Goal: Ask a question: Seek information or help from site administrators or community

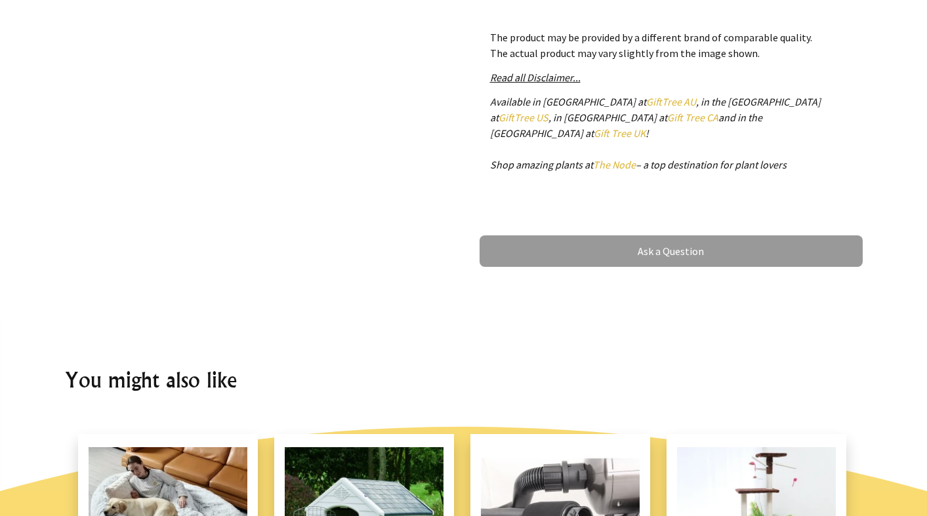
scroll to position [652, 0]
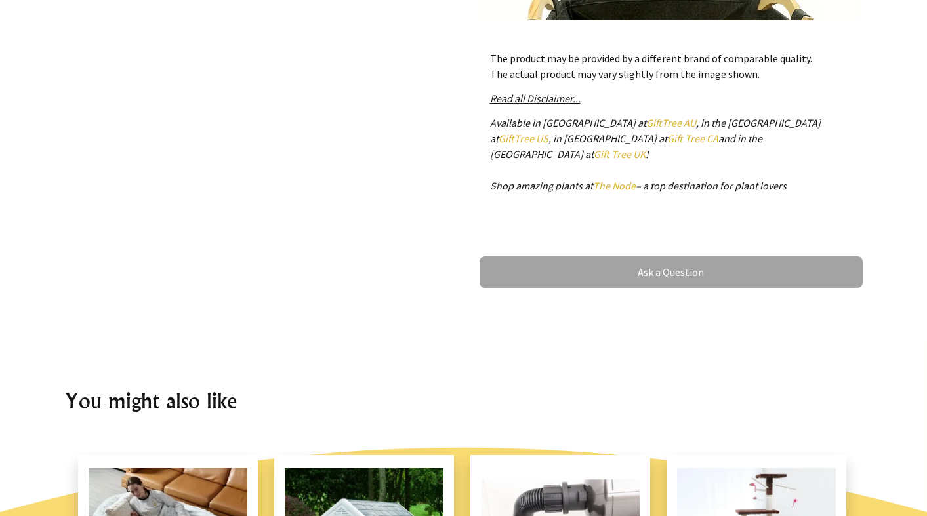
click at [661, 259] on link "Ask a Question" at bounding box center [671, 272] width 383 height 31
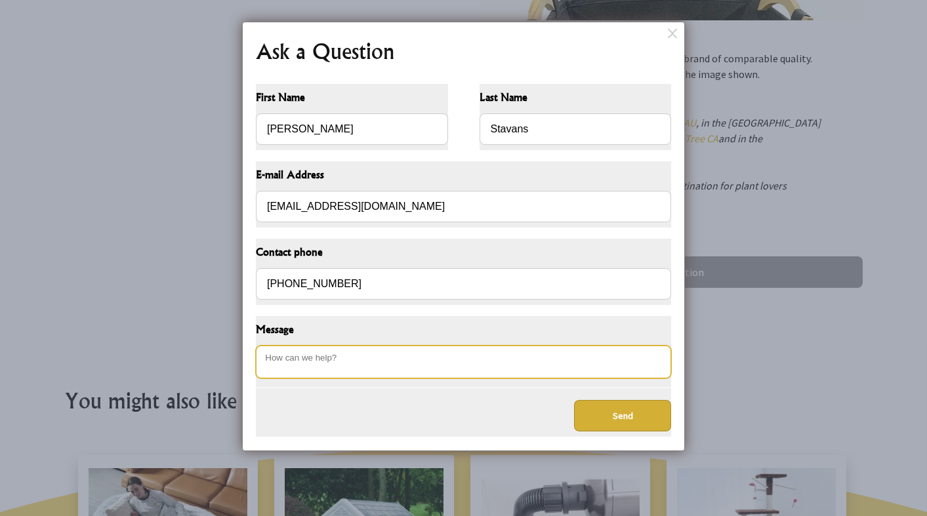
click at [355, 367] on textarea "Message" at bounding box center [463, 362] width 415 height 33
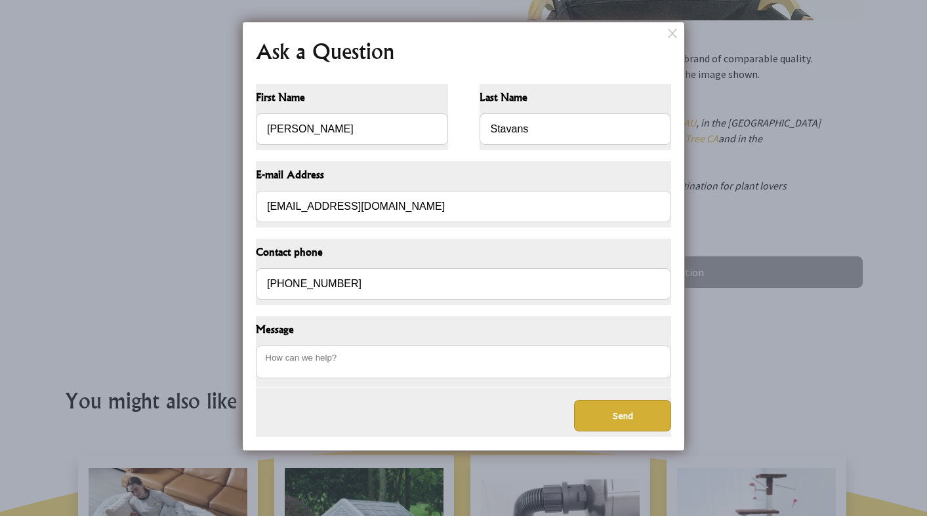
click at [790, 37] on dialogboxoverlay at bounding box center [463, 258] width 927 height 516
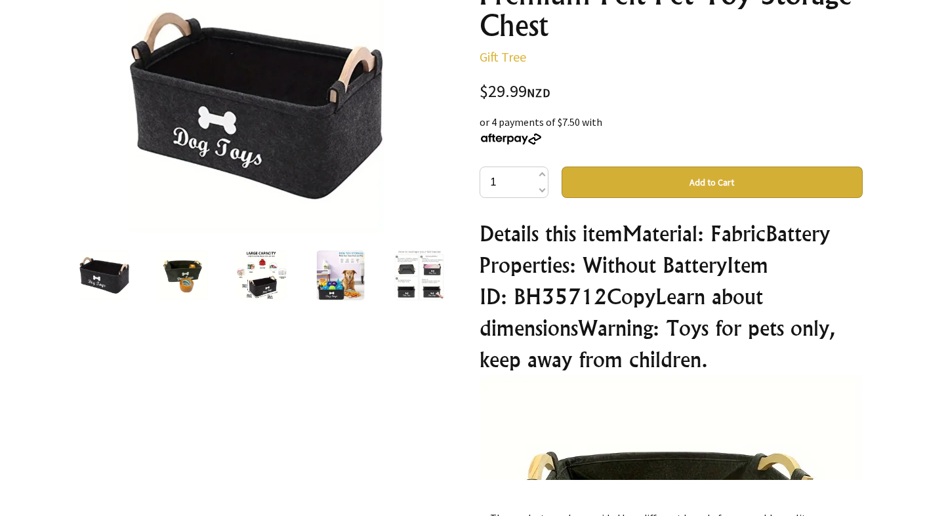
scroll to position [123, 0]
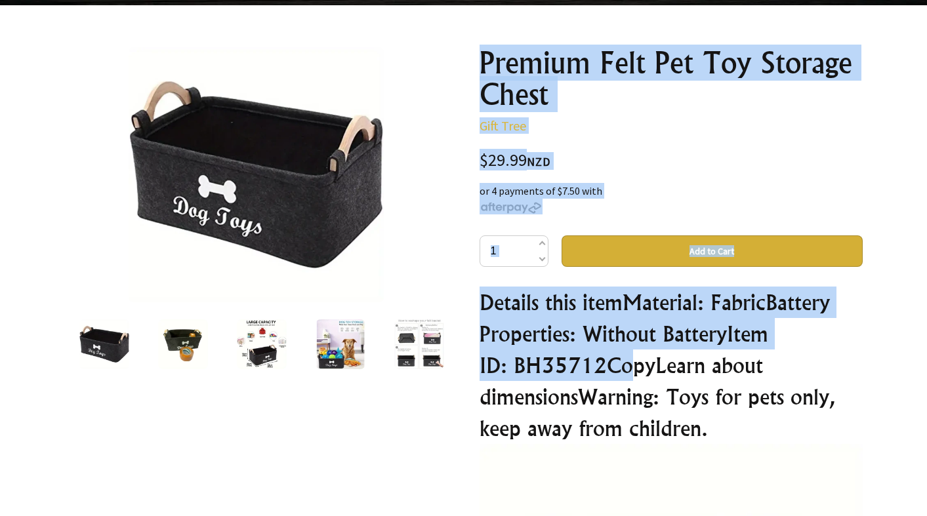
drag, startPoint x: 610, startPoint y: 365, endPoint x: 476, endPoint y: 65, distance: 328.2
click at [476, 65] on div "Premium Felt Pet Toy Storage Chest Gift Tree $29.99 NZD or 4 payments of $7.50 …" at bounding box center [671, 436] width 404 height 799
copy div "Premium Felt Pet Toy Storage Chest Gift Tree $29.99 NZD or 4 payments of $7.50 …"
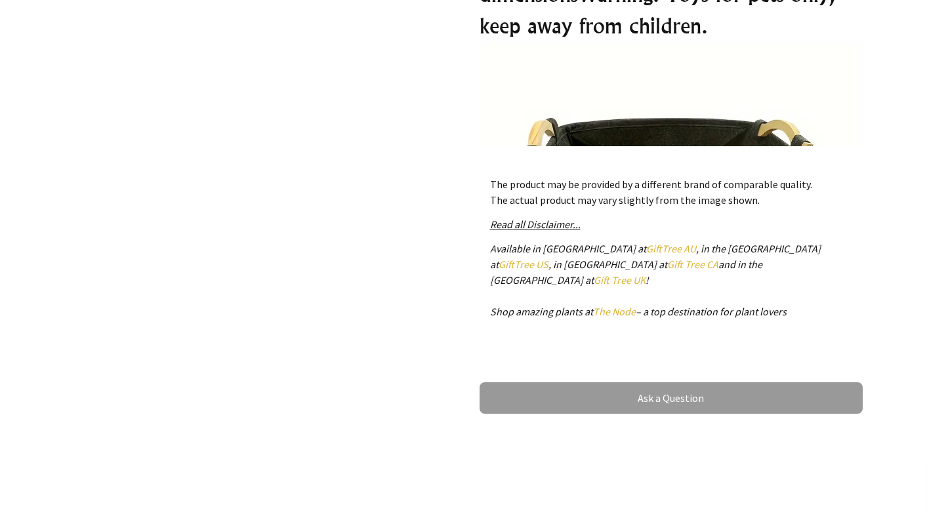
scroll to position [523, 0]
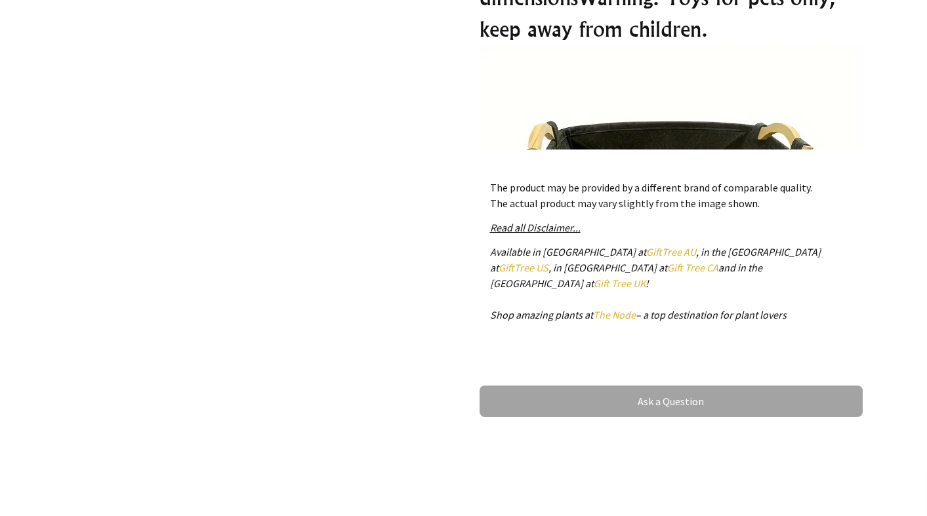
click at [666, 390] on link "Ask a Question" at bounding box center [671, 401] width 383 height 31
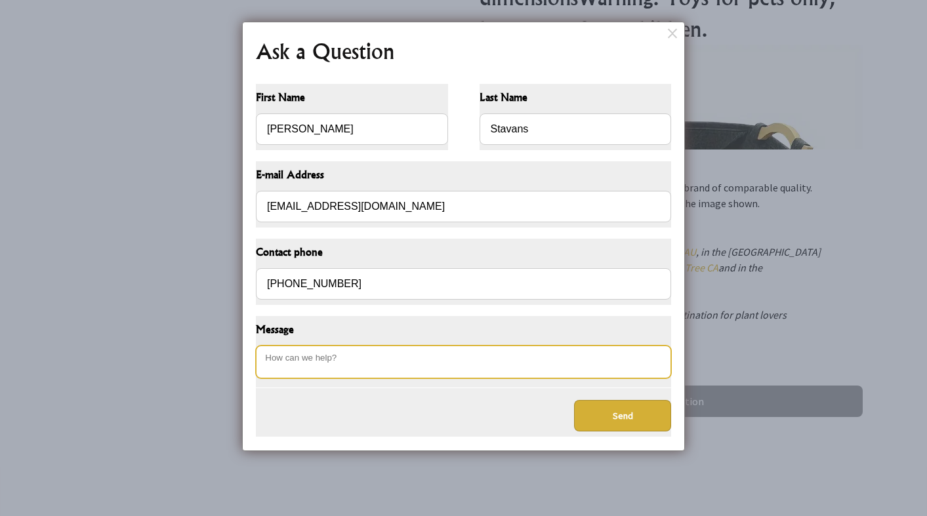
click at [417, 364] on textarea "Message" at bounding box center [463, 362] width 415 height 33
paste textarea "Premium Felt Pet Toy Storage Chest Gift Tree $29.99 NZD or 4 payments of $7.50 …"
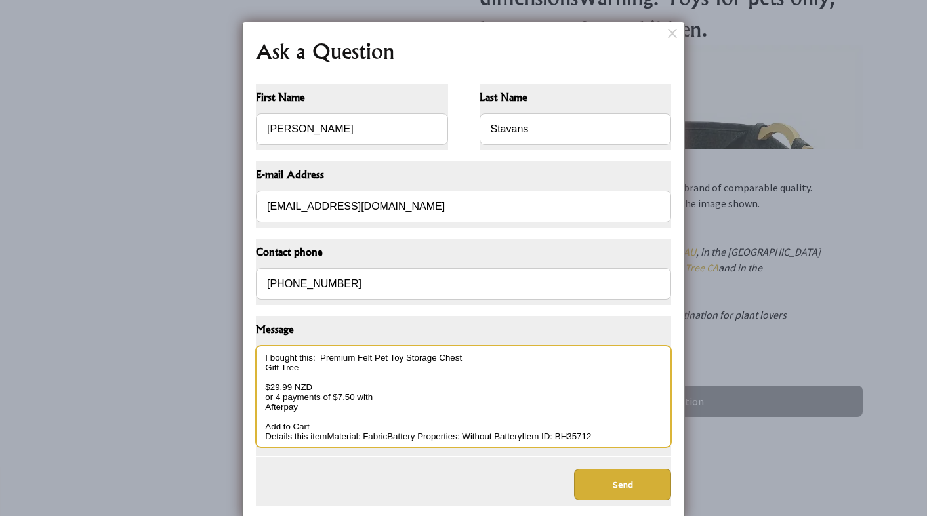
drag, startPoint x: 265, startPoint y: 366, endPoint x: 495, endPoint y: 432, distance: 239.1
click at [494, 434] on textarea "I bought this: Premium Felt Pet Toy Storage Chest Gift Tree $29.99 NZD or 4 pay…" at bounding box center [463, 397] width 415 height 102
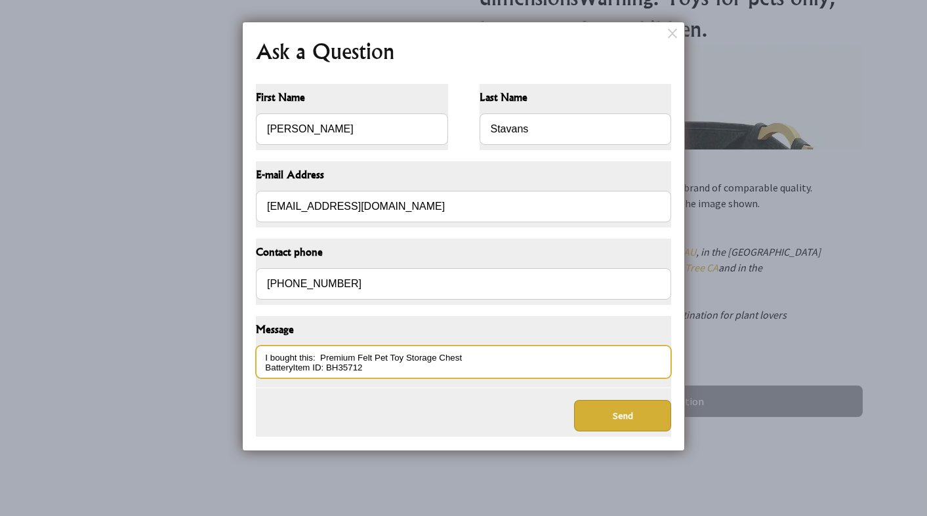
click at [413, 375] on textarea "I bought this: Premium Felt Pet Toy Storage Chest BatteryItem ID: BH35712" at bounding box center [463, 362] width 415 height 33
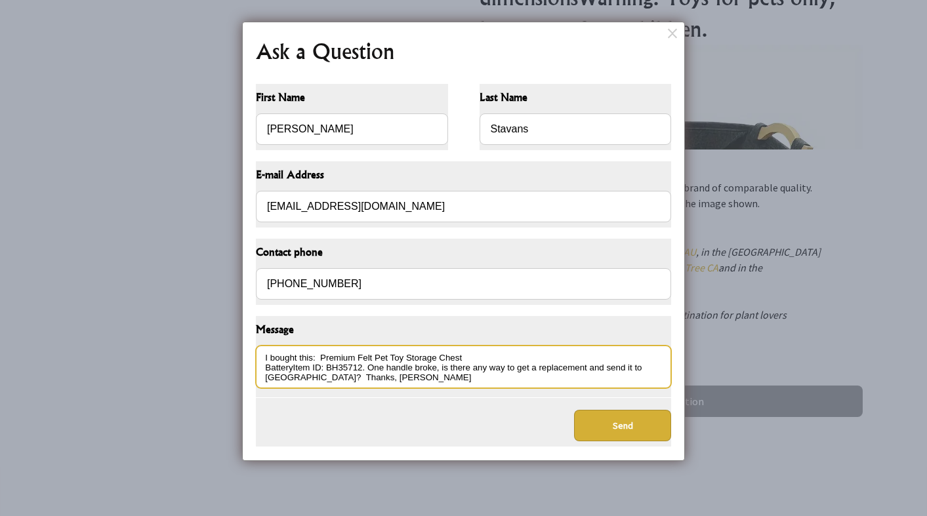
click at [326, 376] on textarea "I bought this: Premium Felt Pet Toy Storage Chest BatteryItem ID: BH35712. One …" at bounding box center [463, 367] width 415 height 43
type textarea "I bought this: Premium Felt Pet Toy Storage Chest BatteryItem ID: BH35712. One …"
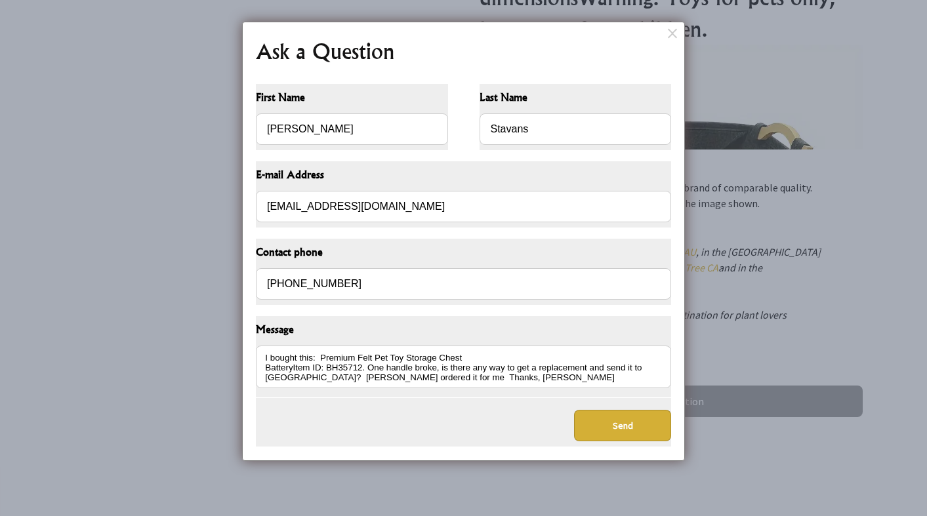
click at [619, 419] on button "Send" at bounding box center [622, 425] width 97 height 31
click at [637, 427] on button "Send" at bounding box center [622, 425] width 97 height 31
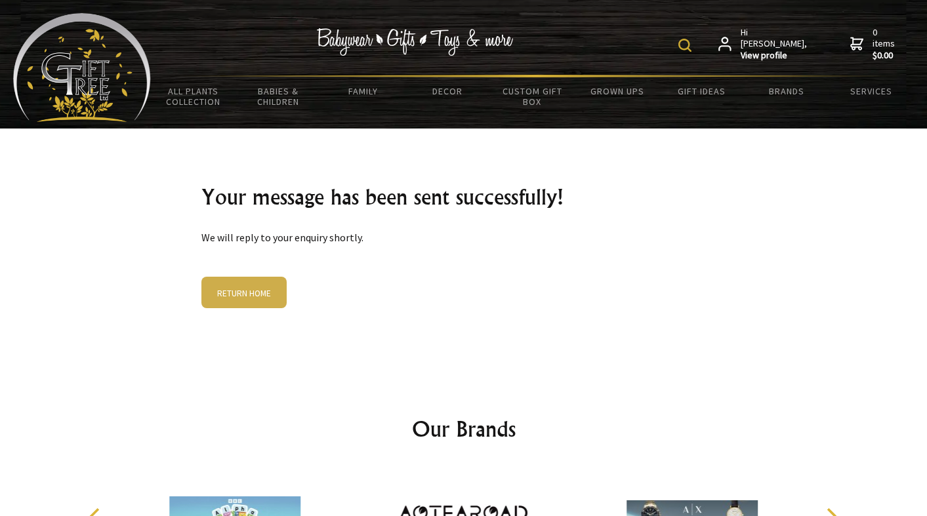
scroll to position [219, 0]
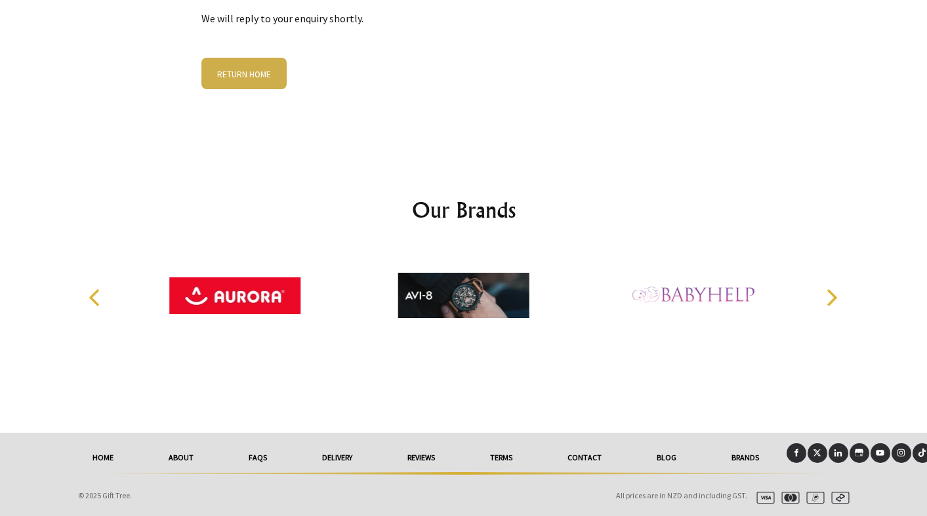
click at [171, 453] on link "About" at bounding box center [181, 458] width 80 height 29
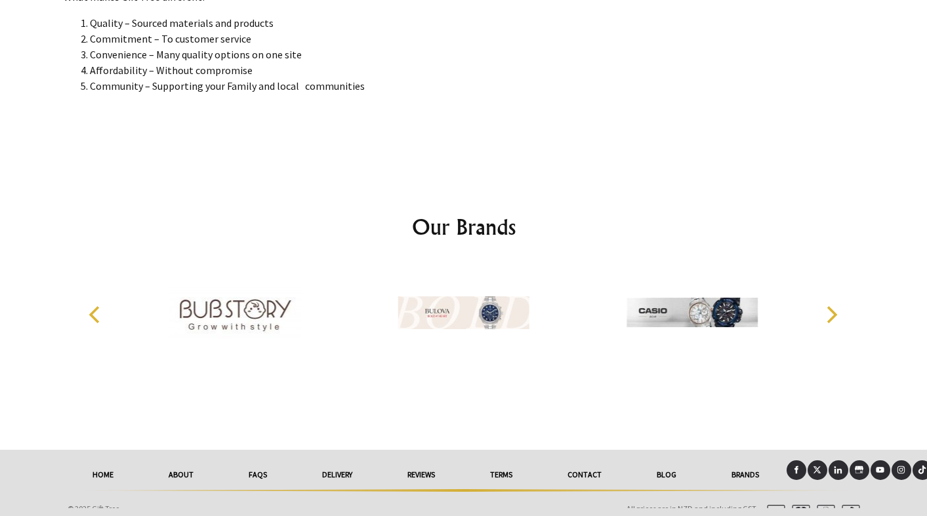
scroll to position [2375, 0]
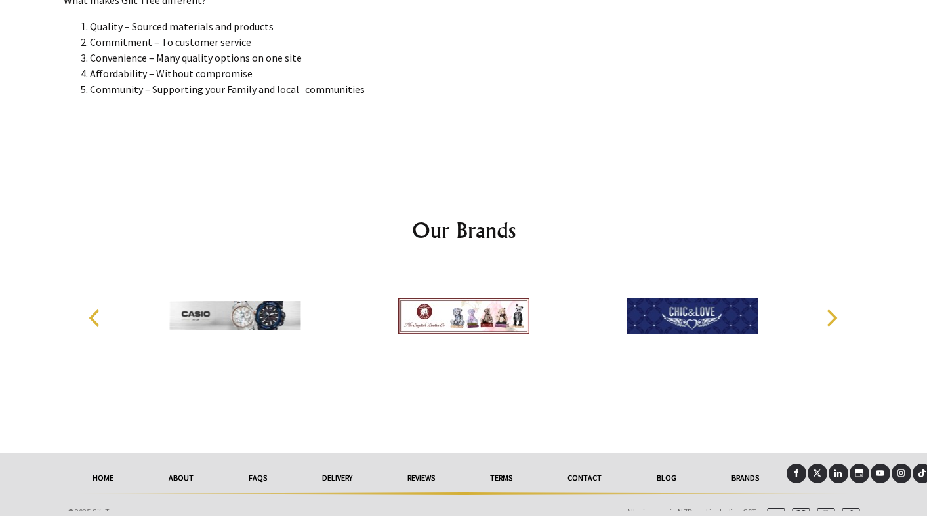
click at [261, 472] on link "FAQs" at bounding box center [257, 478] width 73 height 29
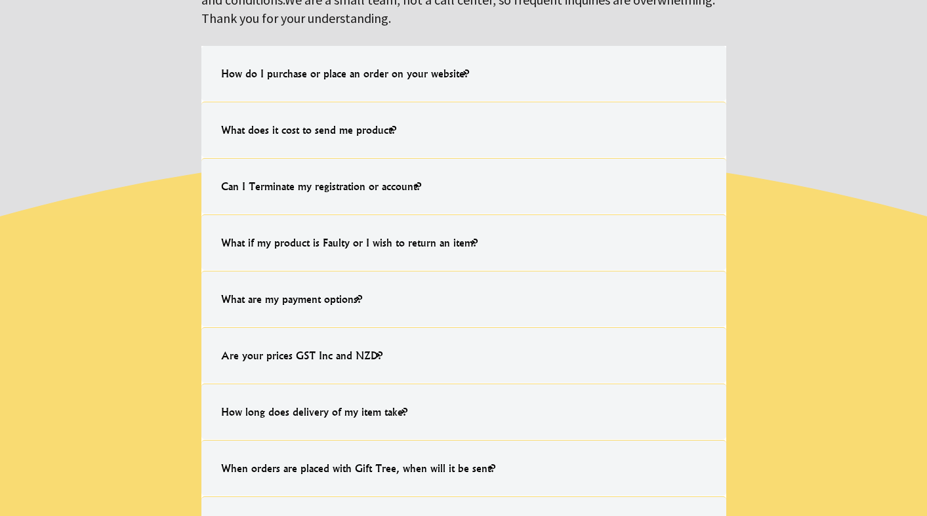
scroll to position [522, 0]
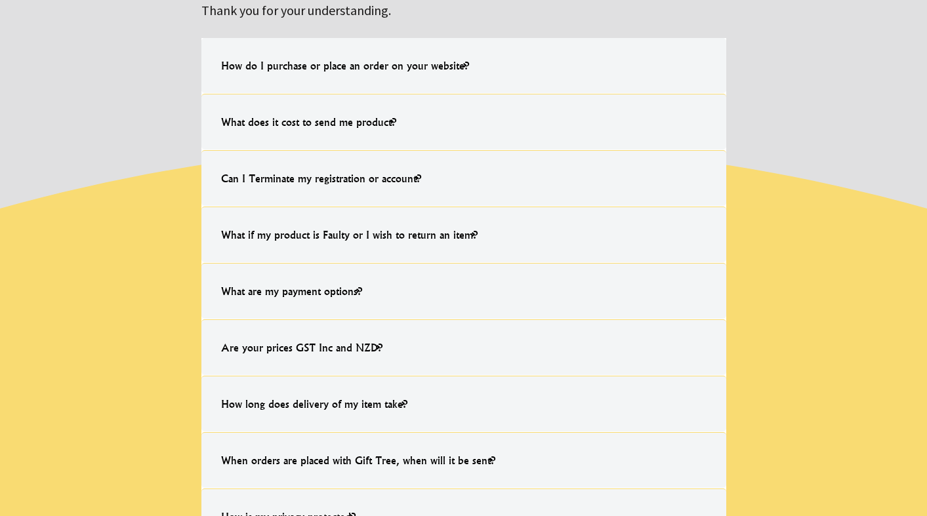
click at [436, 236] on h4 "What if my product is Faulty or I wish to return an item?" at bounding box center [349, 235] width 283 height 42
click at [0, 0] on input "What if my product is Faulty or I wish to return an item? Should your product m…" at bounding box center [0, 0] width 0 height 0
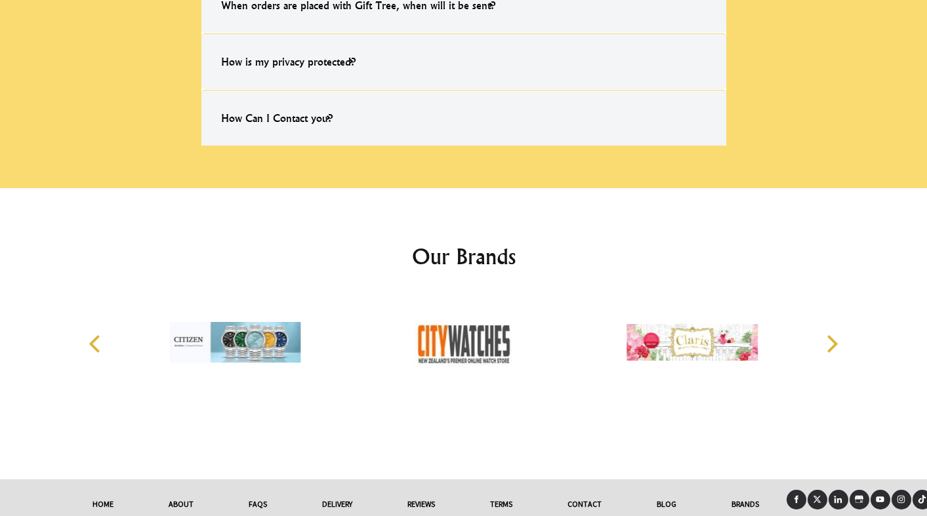
scroll to position [1076, 0]
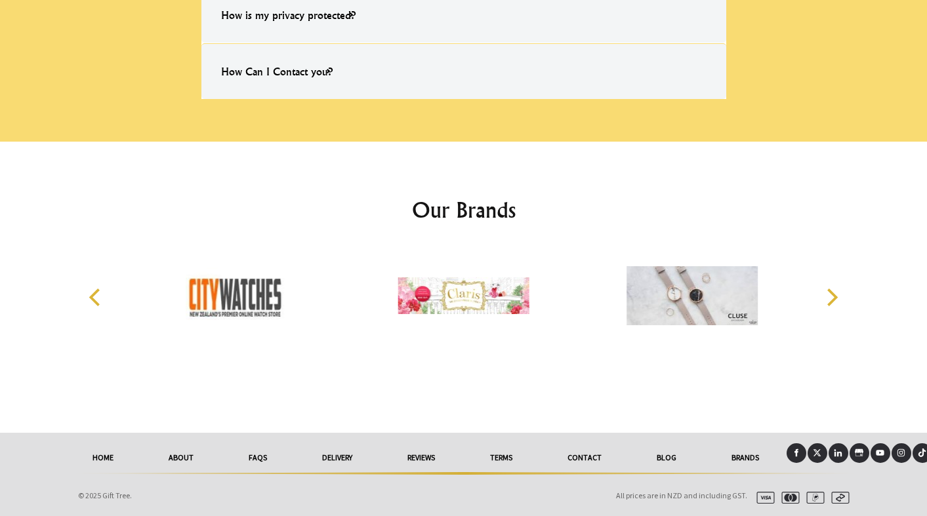
click at [597, 463] on link "Contact" at bounding box center [584, 458] width 89 height 29
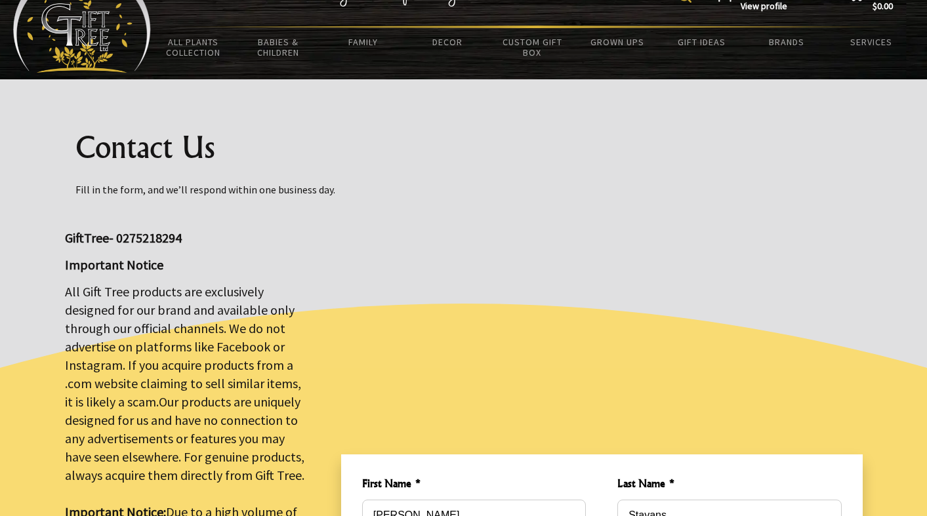
scroll to position [45, 0]
